Goal: Register for event/course

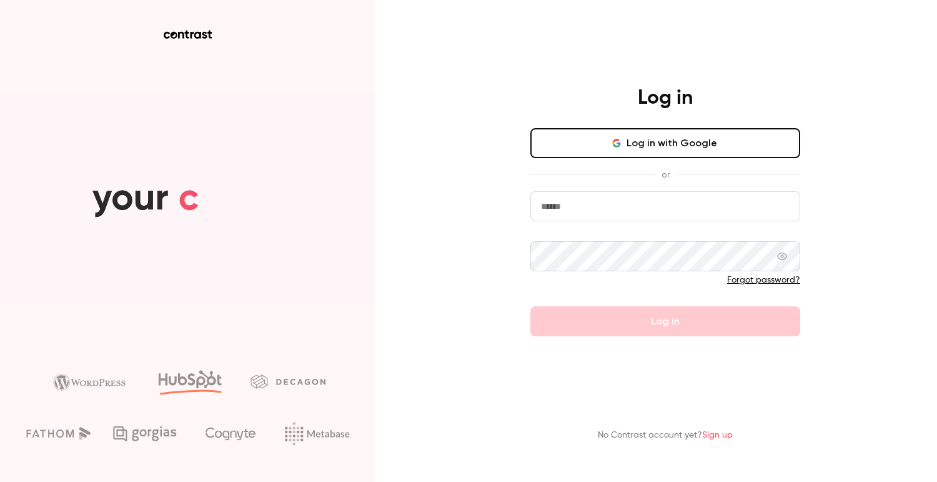
click at [608, 137] on button "Log in with Google" at bounding box center [666, 143] width 270 height 30
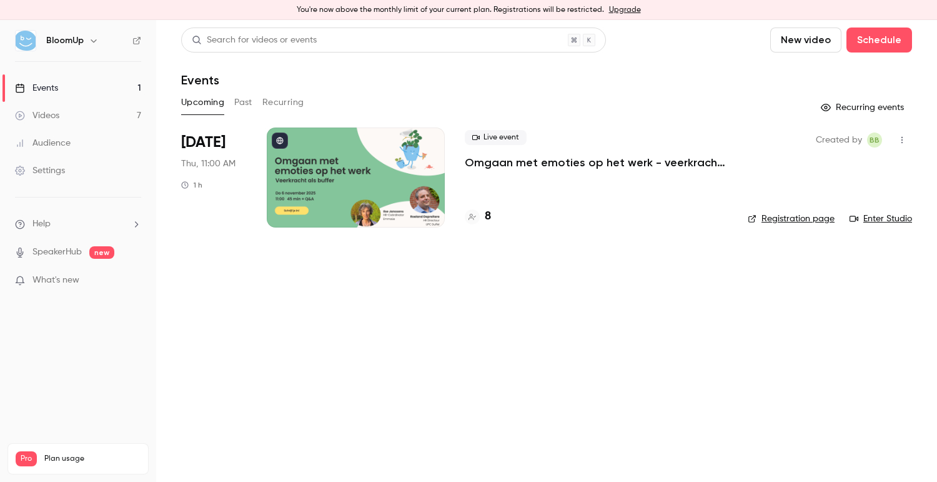
click at [771, 215] on link "Registration page" at bounding box center [791, 218] width 87 height 12
